Goal: Obtain resource: Download file/media

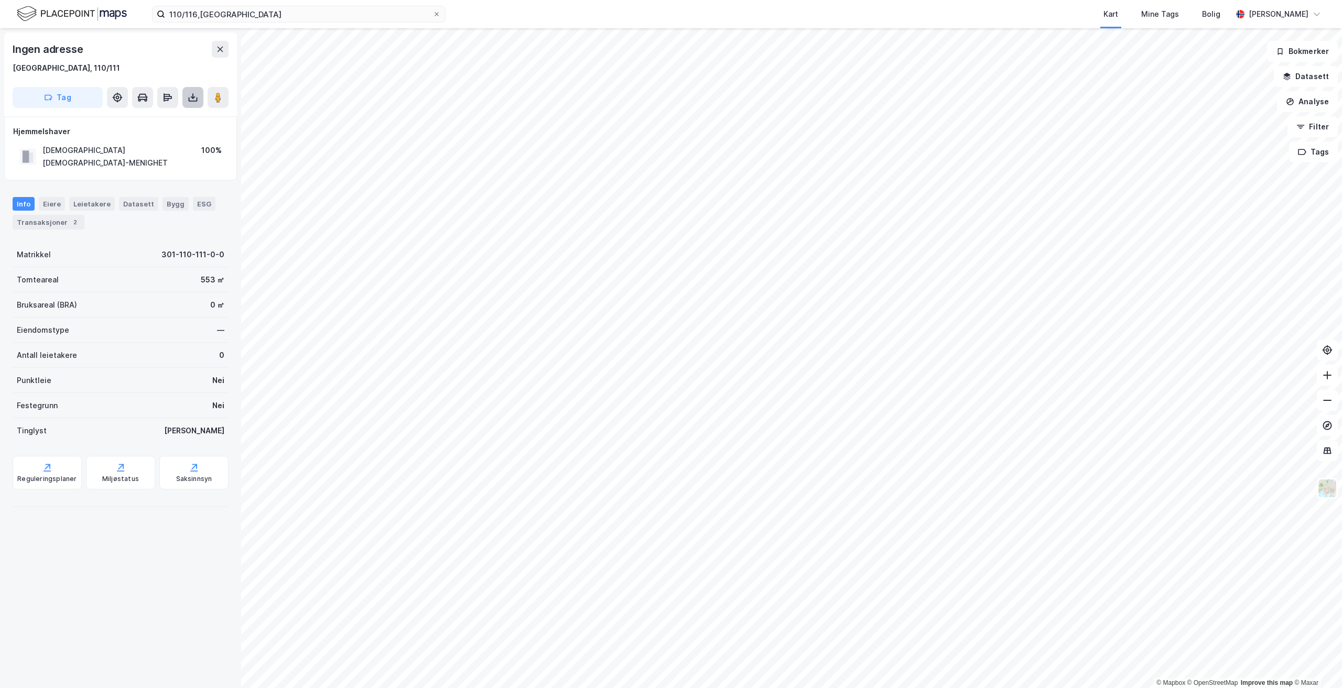
click at [191, 95] on icon at bounding box center [193, 97] width 10 height 10
click at [179, 117] on div "Last ned grunnbok" at bounding box center [148, 118] width 112 height 17
click at [48, 215] on div "Transaksjoner 2" at bounding box center [49, 222] width 72 height 15
